Goal: Transaction & Acquisition: Register for event/course

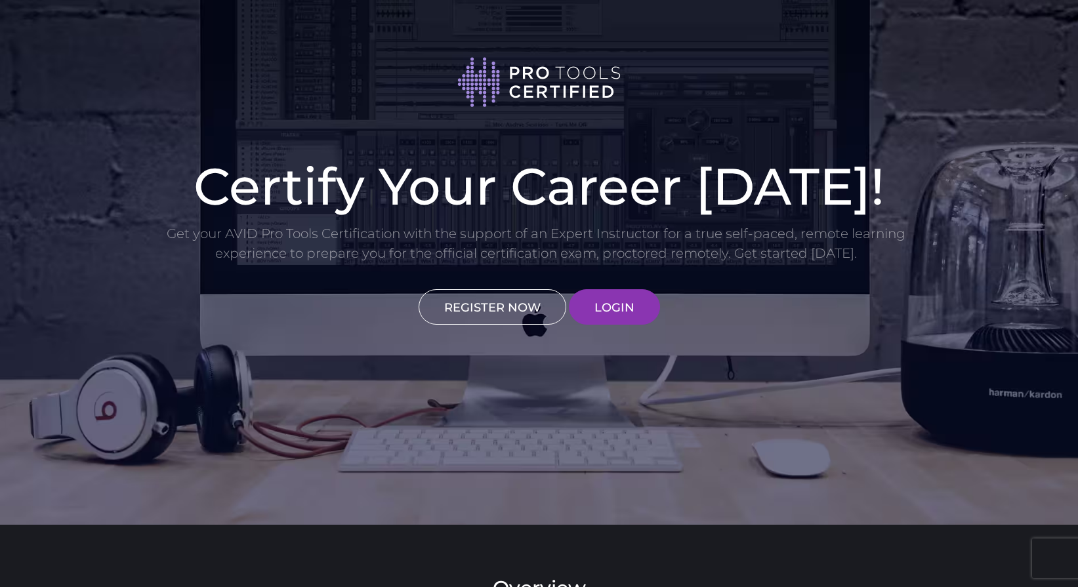
click at [494, 313] on link "REGISTER NOW" at bounding box center [493, 306] width 148 height 35
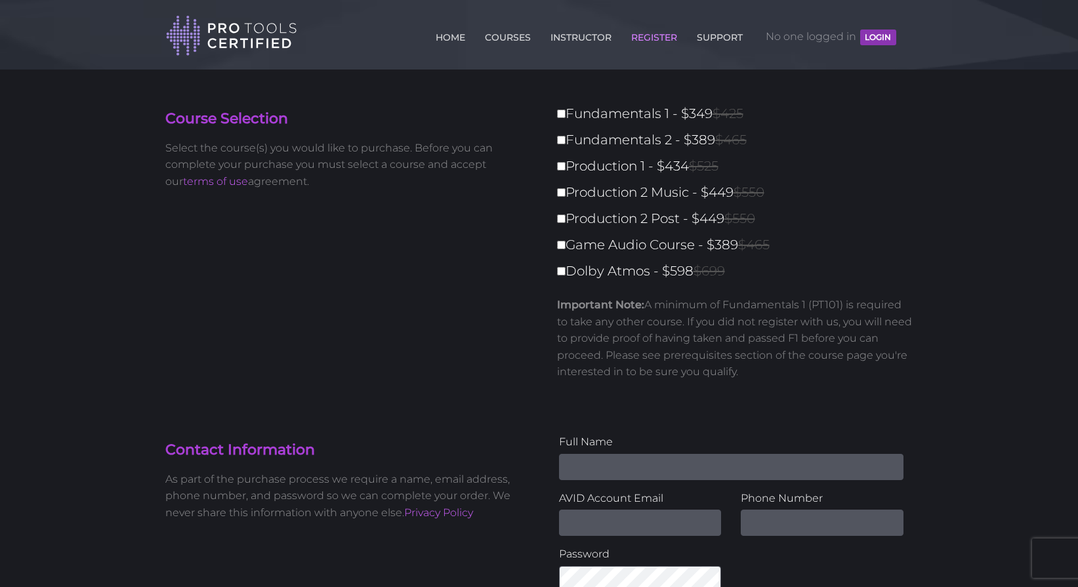
drag, startPoint x: 740, startPoint y: 278, endPoint x: 596, endPoint y: 137, distance: 200.9
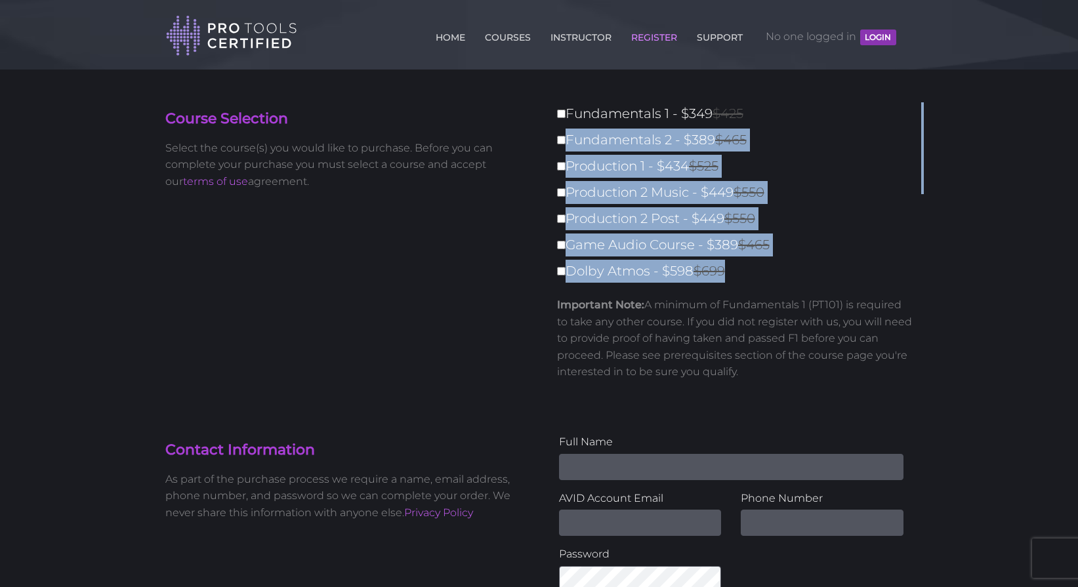
drag, startPoint x: 569, startPoint y: 94, endPoint x: 666, endPoint y: 258, distance: 191.2
click at [666, 258] on section "Course Selection Select the course(s) you would like to purchase. Before you ca…" at bounding box center [539, 235] width 768 height 331
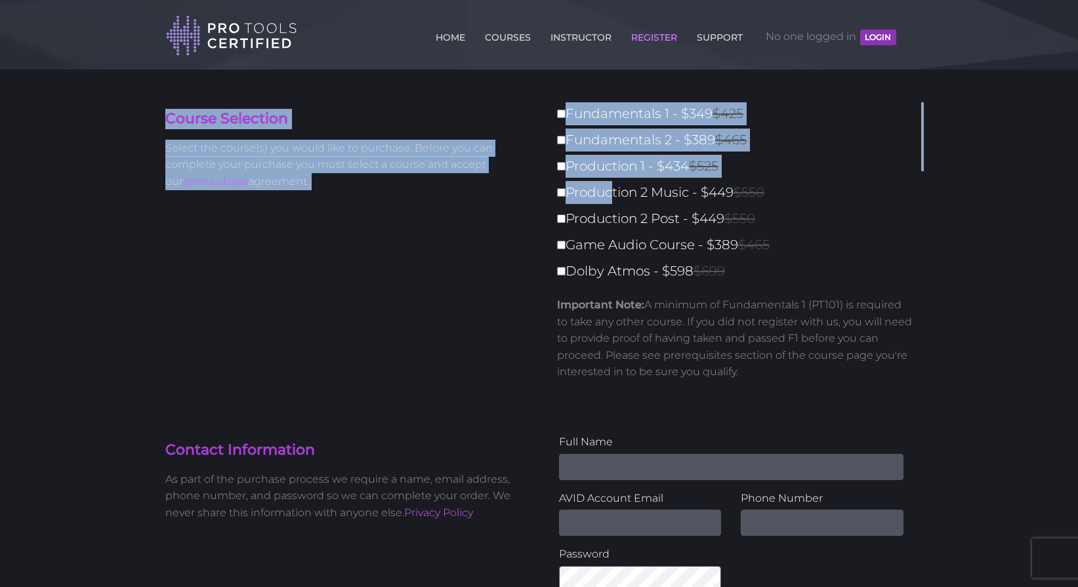
drag, startPoint x: 533, startPoint y: 71, endPoint x: 609, endPoint y: 198, distance: 148.3
click at [609, 198] on section "Course Selection Select the course(s) you would like to purchase. Before you ca…" at bounding box center [539, 235] width 768 height 331
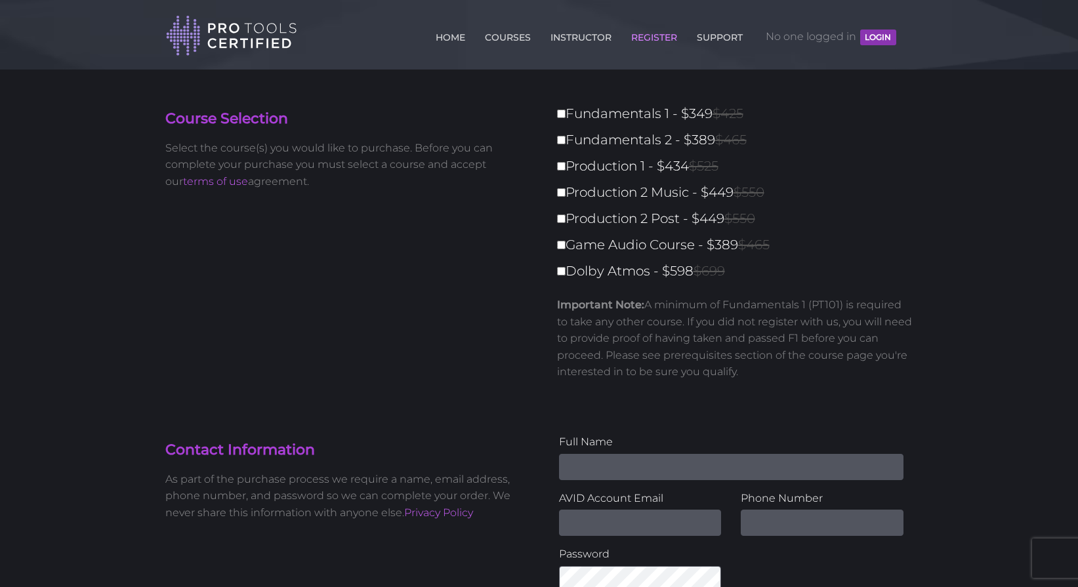
click at [805, 237] on label "Game Audio Course - $389 $465" at bounding box center [739, 245] width 364 height 23
click at [566, 241] on input "Game Audio Course - $389 $465" at bounding box center [561, 245] width 9 height 9
checkbox input "true"
type input "389"
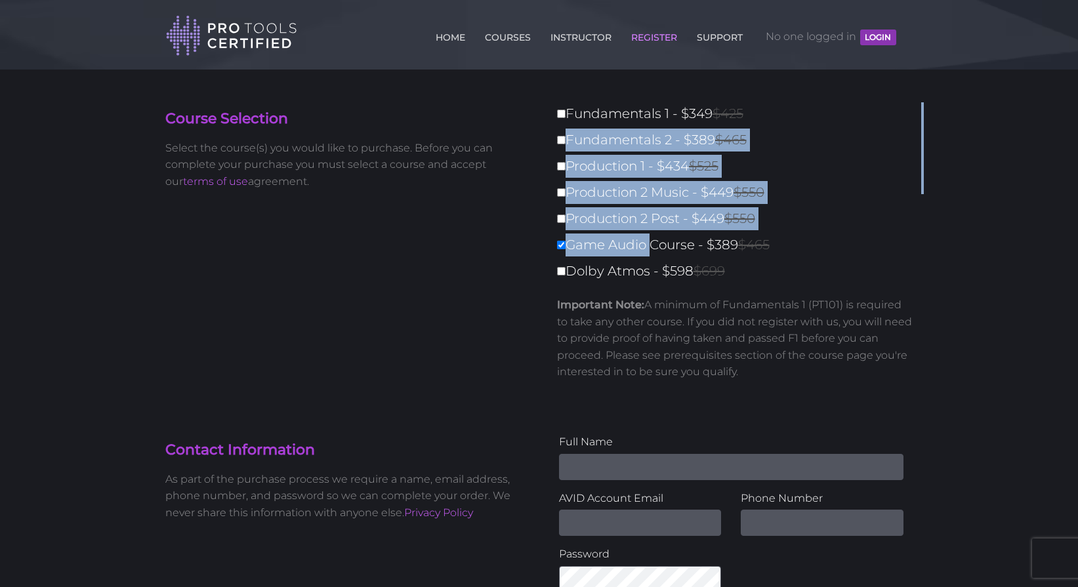
drag, startPoint x: 567, startPoint y: 99, endPoint x: 648, endPoint y: 235, distance: 158.0
click at [648, 235] on section "Course Selection Select the course(s) you would like to purchase. Before you ca…" at bounding box center [539, 235] width 768 height 331
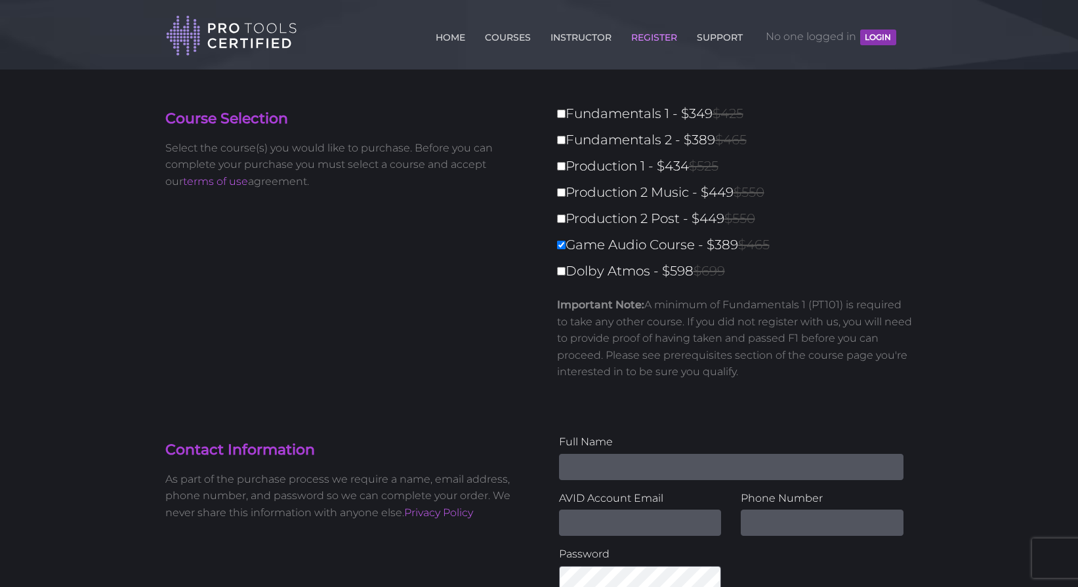
click at [752, 304] on p "Important Note: A minimum of Fundamentals 1 (PT101) is required to take any oth…" at bounding box center [735, 339] width 356 height 84
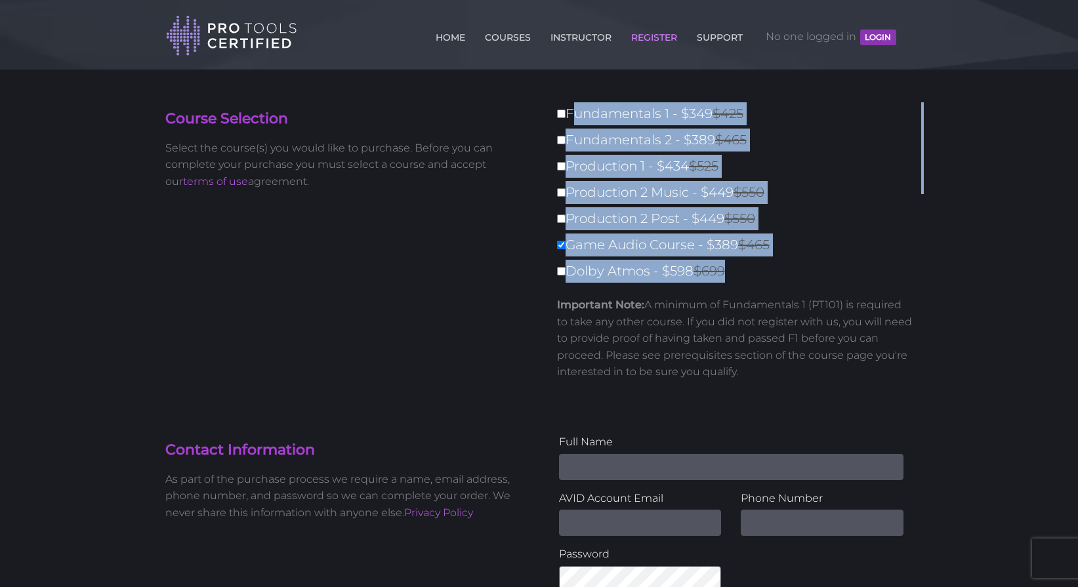
drag, startPoint x: 742, startPoint y: 274, endPoint x: 568, endPoint y: 104, distance: 242.6
click at [568, 104] on div "Fundamentals 1 - $349 $425 Fundamentals 2 - $389 $465 Production 1 - $434 $525 …" at bounding box center [731, 246] width 364 height 289
copy div "Fundamentals 1 - $349 $425 Fundamentals 2 - $389 $465 Production 1 - $434 $525 …"
